Goal: Information Seeking & Learning: Learn about a topic

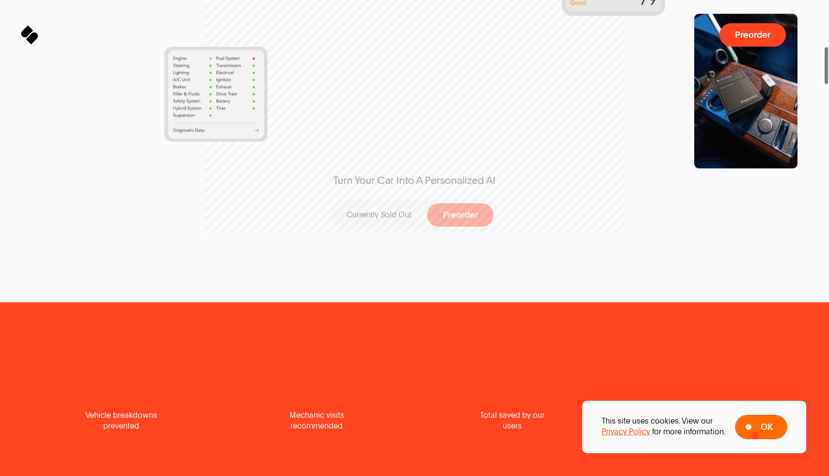
click at [757, 434] on span at bounding box center [760, 426] width 51 height 23
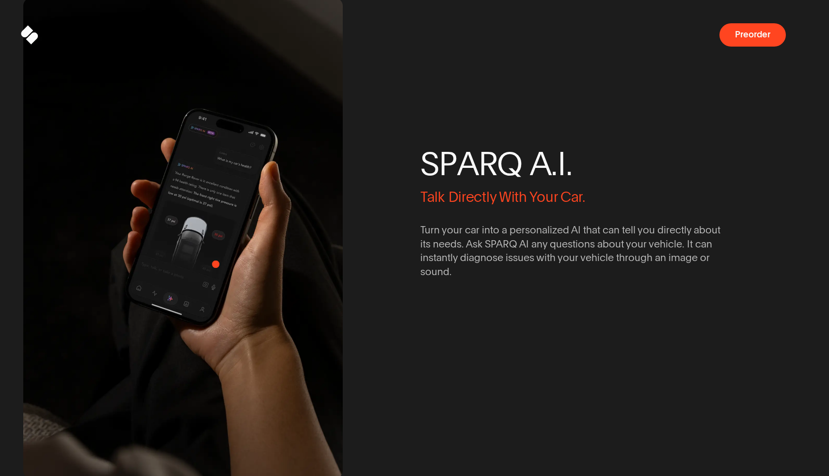
click at [216, 264] on img at bounding box center [182, 238] width 383 height 576
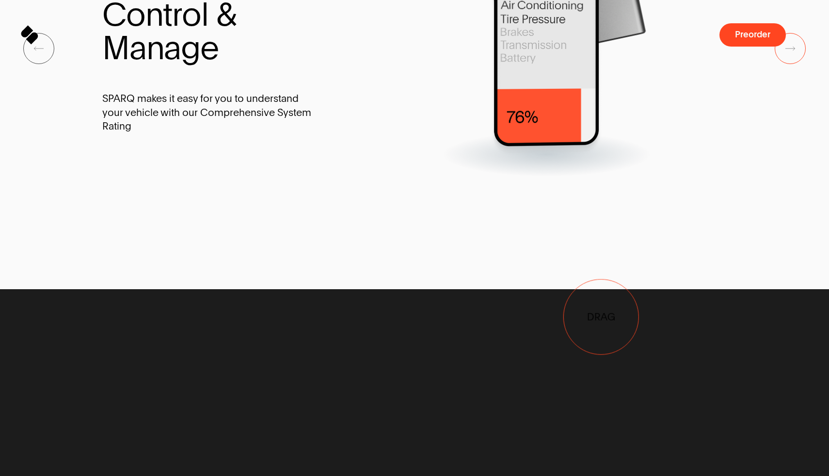
drag, startPoint x: 447, startPoint y: 318, endPoint x: 615, endPoint y: 321, distance: 167.3
click at [615, 176] on div at bounding box center [559, 48] width 385 height 255
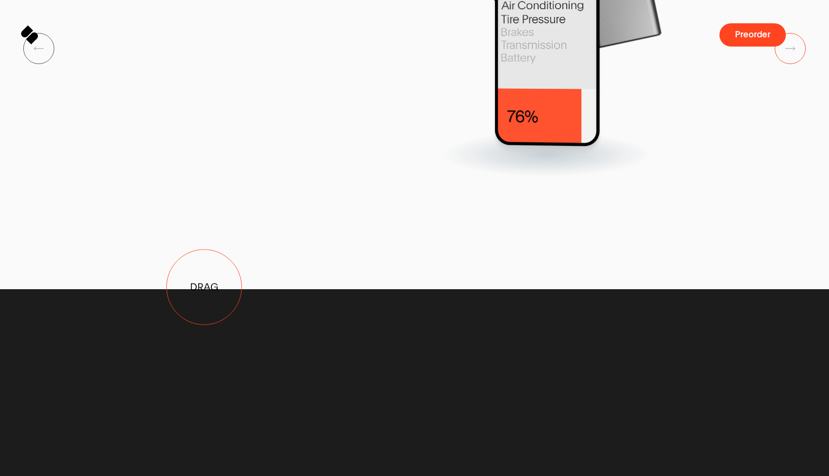
drag, startPoint x: 528, startPoint y: 309, endPoint x: 147, endPoint y: 281, distance: 382.6
click at [155, 176] on div at bounding box center [224, 48] width 385 height 255
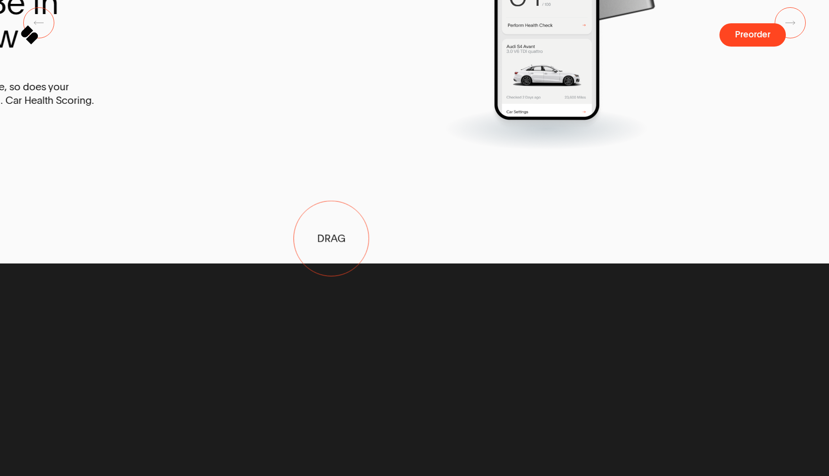
drag, startPoint x: 530, startPoint y: 246, endPoint x: 255, endPoint y: 231, distance: 274.8
click at [259, 150] on div at bounding box center [334, 22] width 385 height 255
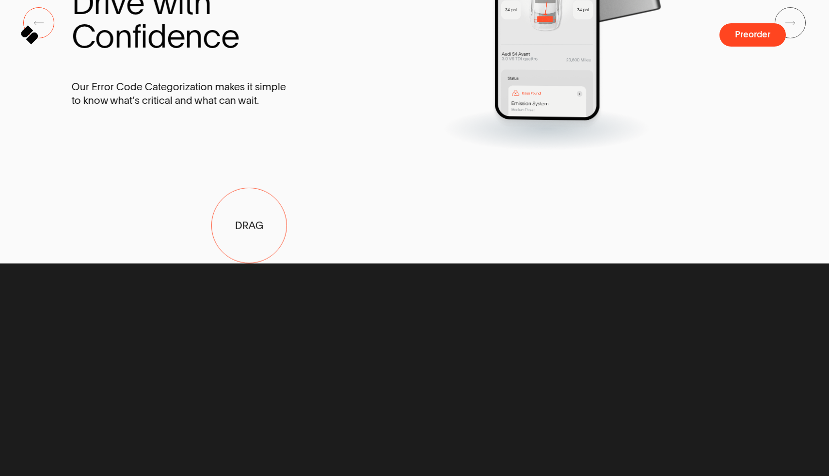
drag, startPoint x: 431, startPoint y: 216, endPoint x: 74, endPoint y: 244, distance: 357.9
click at [96, 150] on div "D r i v e w i t h C o n f i d e n c e Our Error Code Categorization makes it si…" at bounding box center [396, 22] width 650 height 255
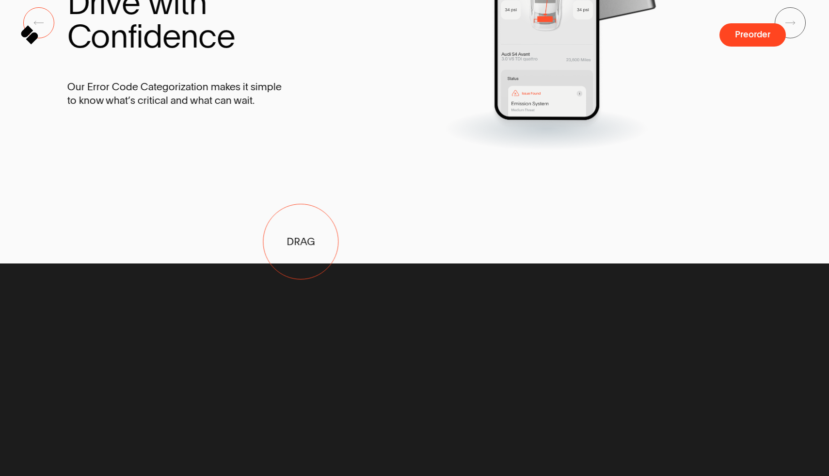
drag, startPoint x: 497, startPoint y: 241, endPoint x: 101, endPoint y: 252, distance: 395.7
click at [104, 150] on div "D r i v e w i t h C o n f i d e n c e Our Error Code Categorization makes it si…" at bounding box center [392, 22] width 650 height 255
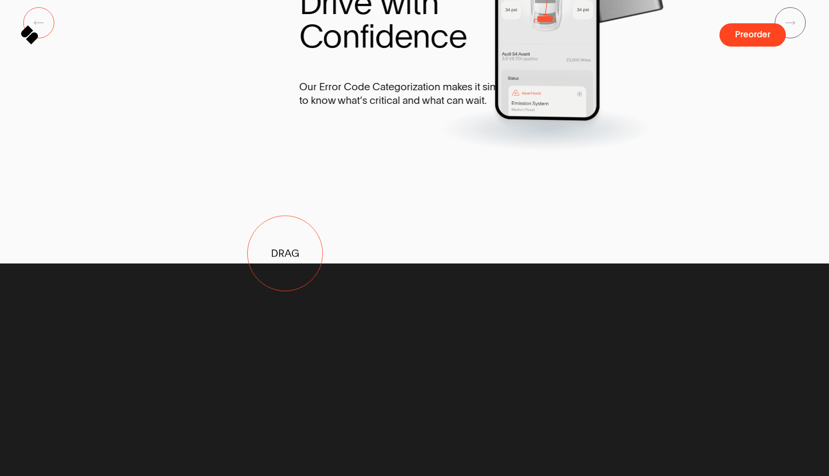
drag, startPoint x: 90, startPoint y: 246, endPoint x: 502, endPoint y: 271, distance: 412.9
click at [502, 150] on div "D r i v e w i t h C o n f i d e n c e Our Error Code Categorization makes it si…" at bounding box center [426, 53] width 254 height 191
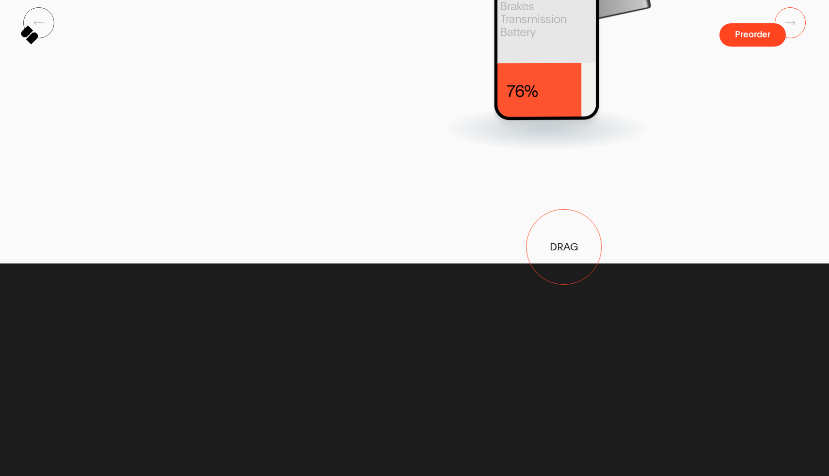
drag, startPoint x: 274, startPoint y: 239, endPoint x: 799, endPoint y: 259, distance: 525.0
click at [781, 150] on div "A l w a y s B e I n T h e K n o w As your car’s needs change, so does your scor…" at bounding box center [720, 22] width 650 height 255
drag, startPoint x: 751, startPoint y: 246, endPoint x: 185, endPoint y: 228, distance: 566.5
click at [187, 150] on div "C o n t r o l & M a n a g e SPARQ makes it easy for you to understand your vehi…" at bounding box center [816, 22] width 1950 height 255
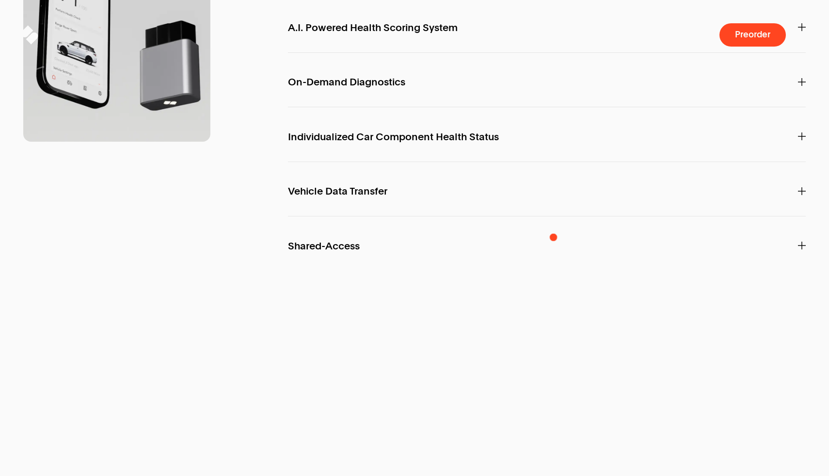
click at [554, 41] on p "A.I. Powered Health Scoring System" at bounding box center [547, 28] width 518 height 28
